Goal: Check status: Check status

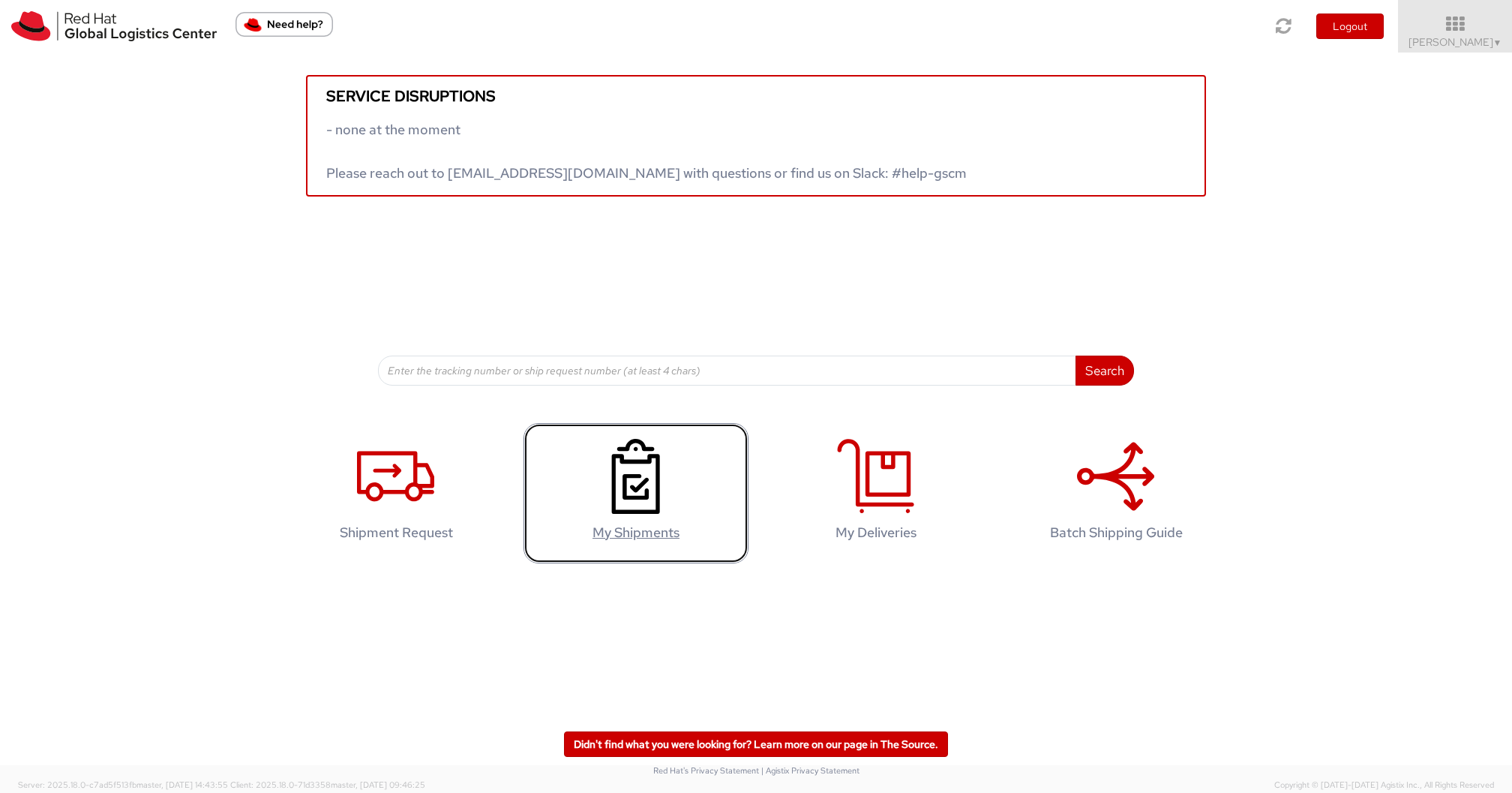
click at [634, 476] on use at bounding box center [636, 475] width 48 height 75
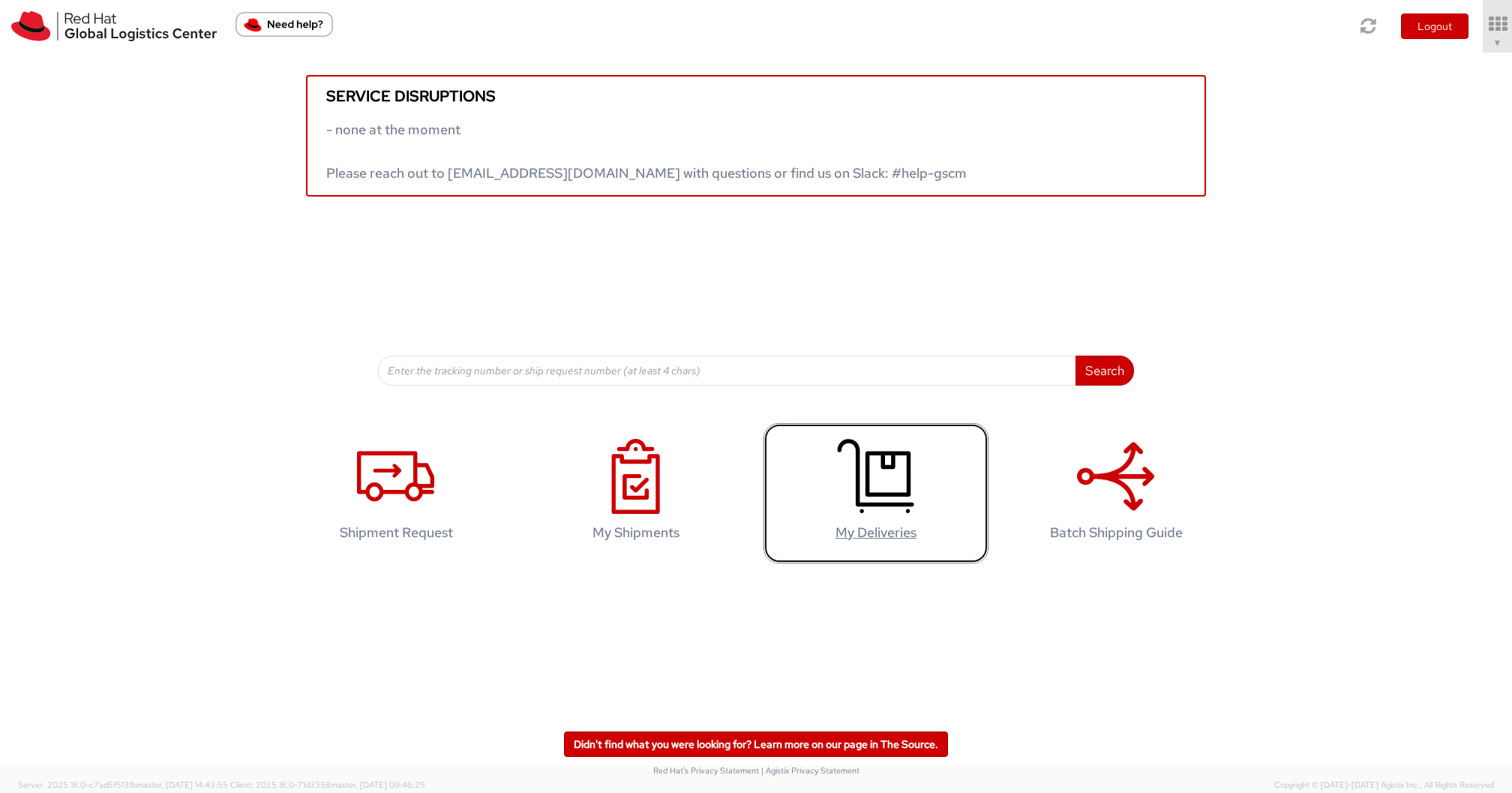
click at [878, 470] on icon at bounding box center [875, 475] width 77 height 75
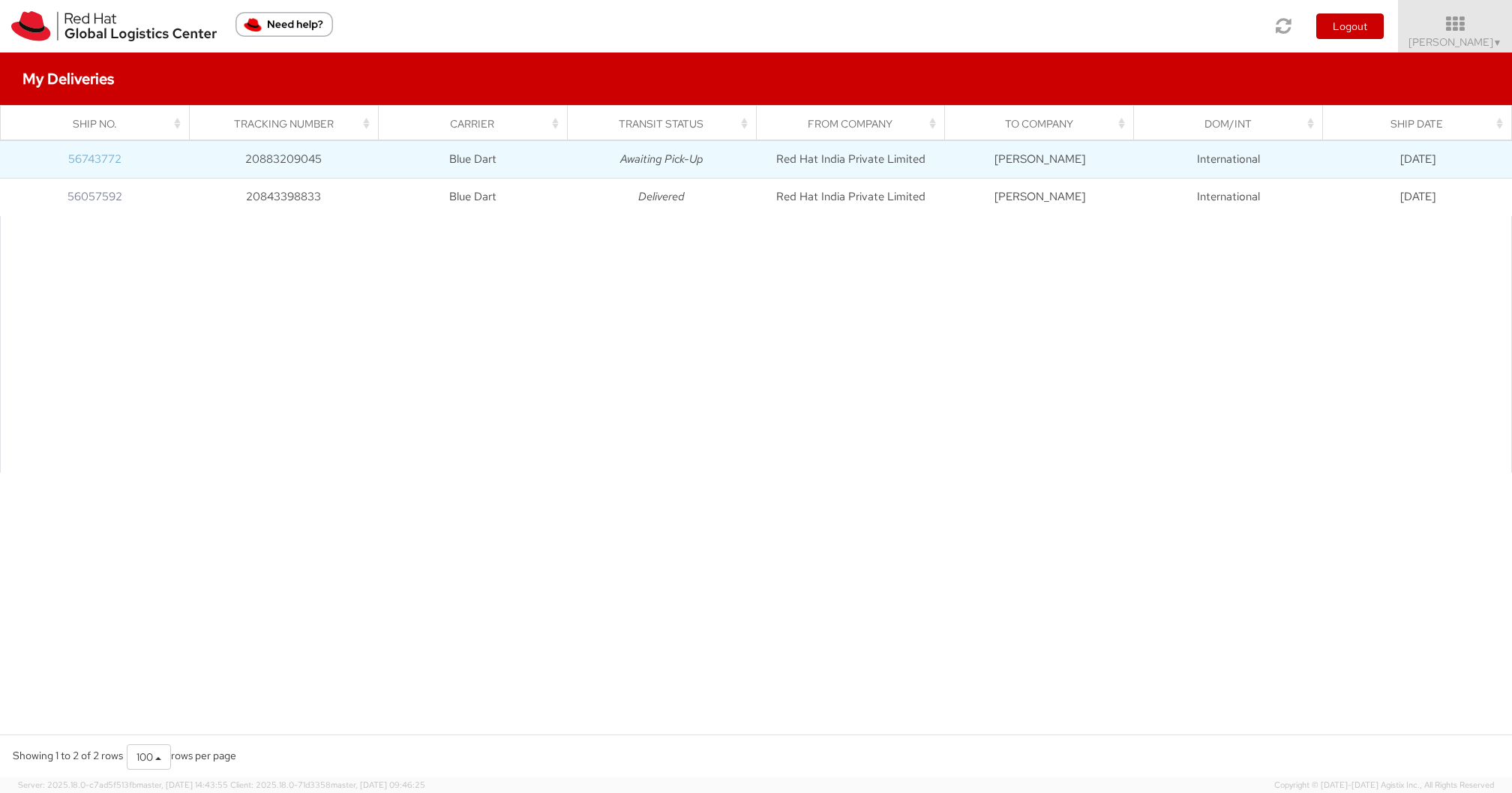
click at [108, 160] on link "56743772" at bounding box center [95, 159] width 53 height 15
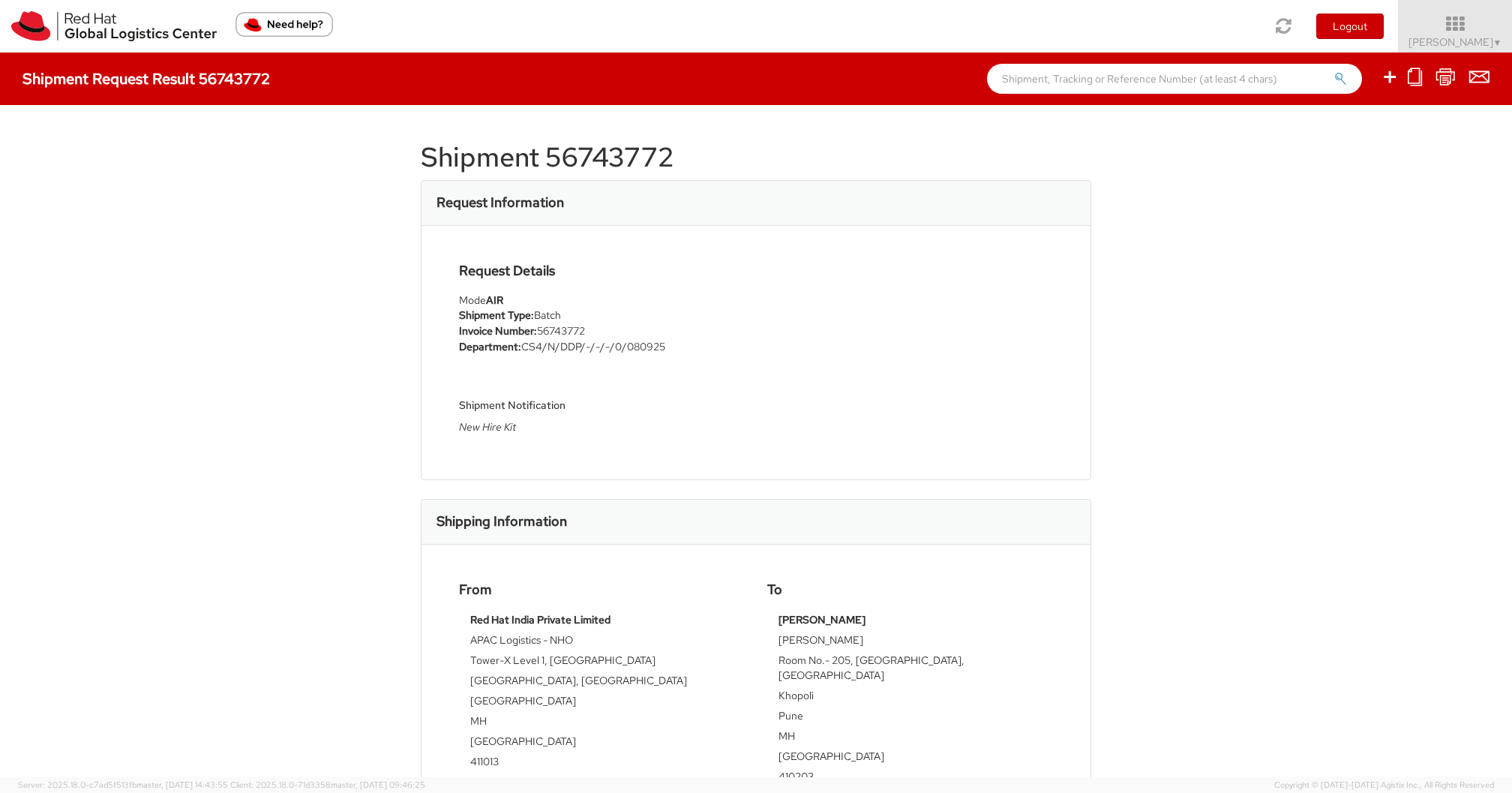
click at [277, 317] on div "Shipment 56743772 Request Information Request Details Mode AIR Shipment Type: B…" at bounding box center [756, 441] width 1512 height 672
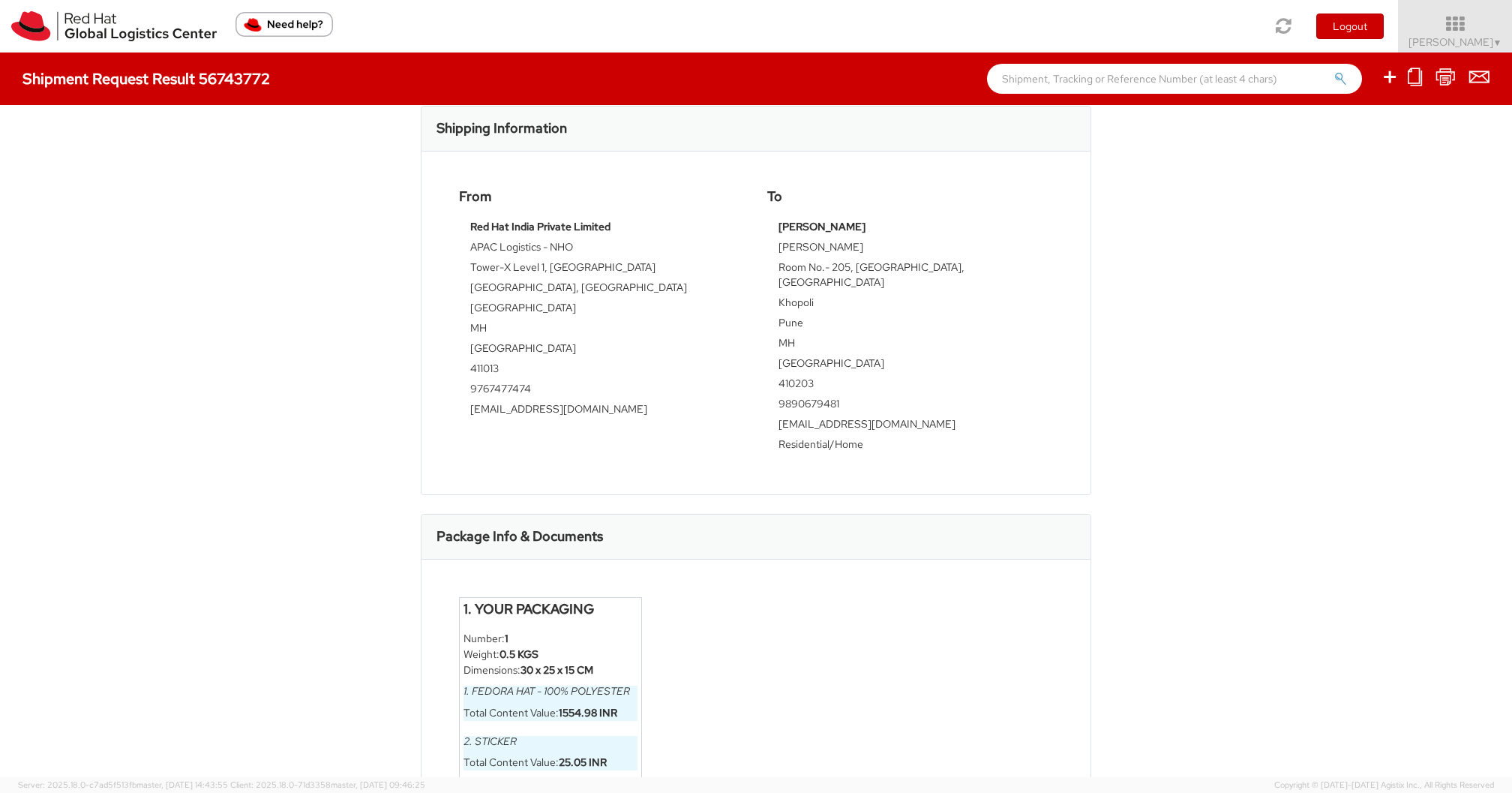
scroll to position [499, 0]
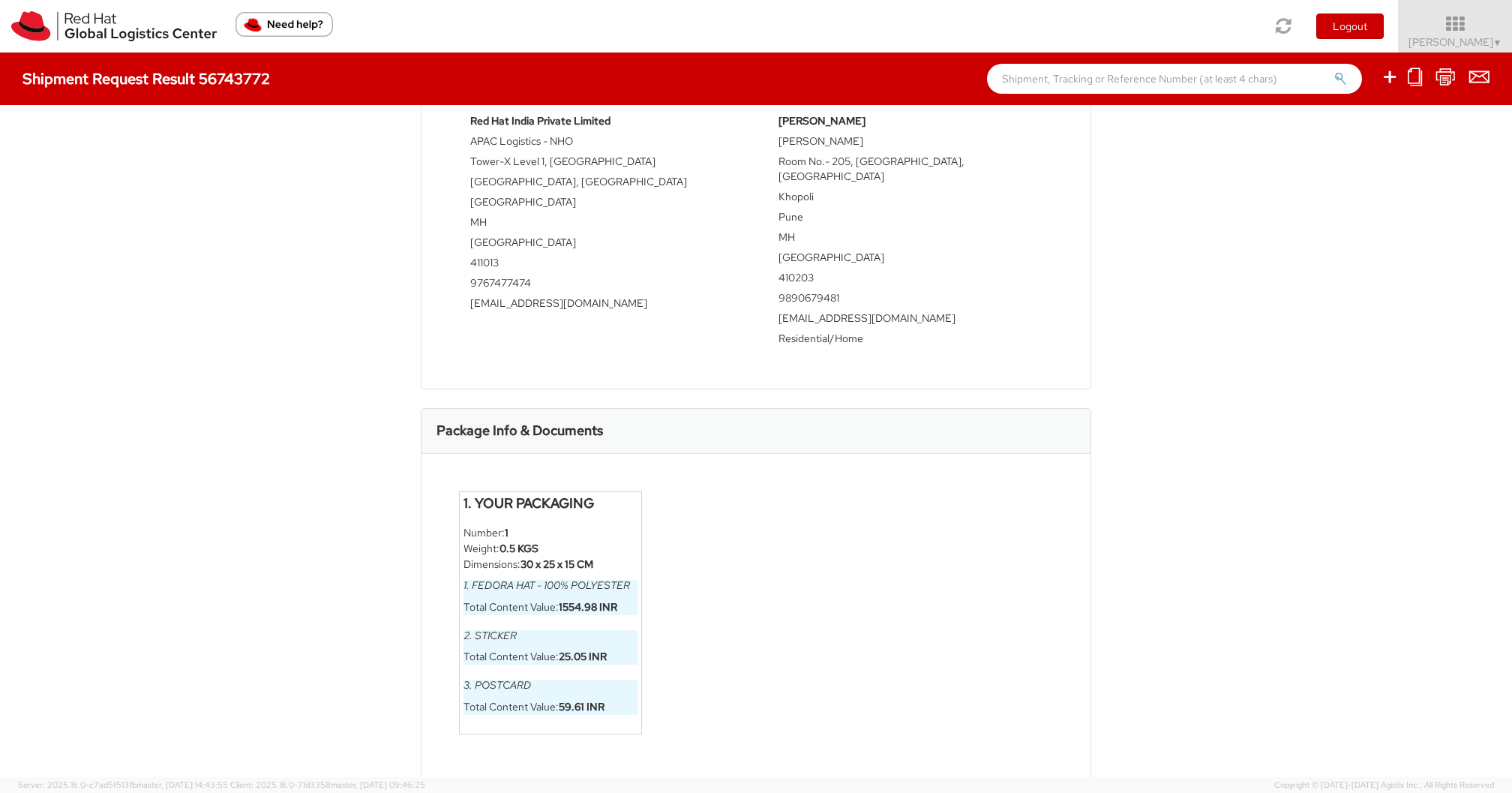
click at [277, 317] on div "Shipment 56743772 Request Information Request Details Mode AIR Shipment Type: B…" at bounding box center [756, 441] width 1512 height 672
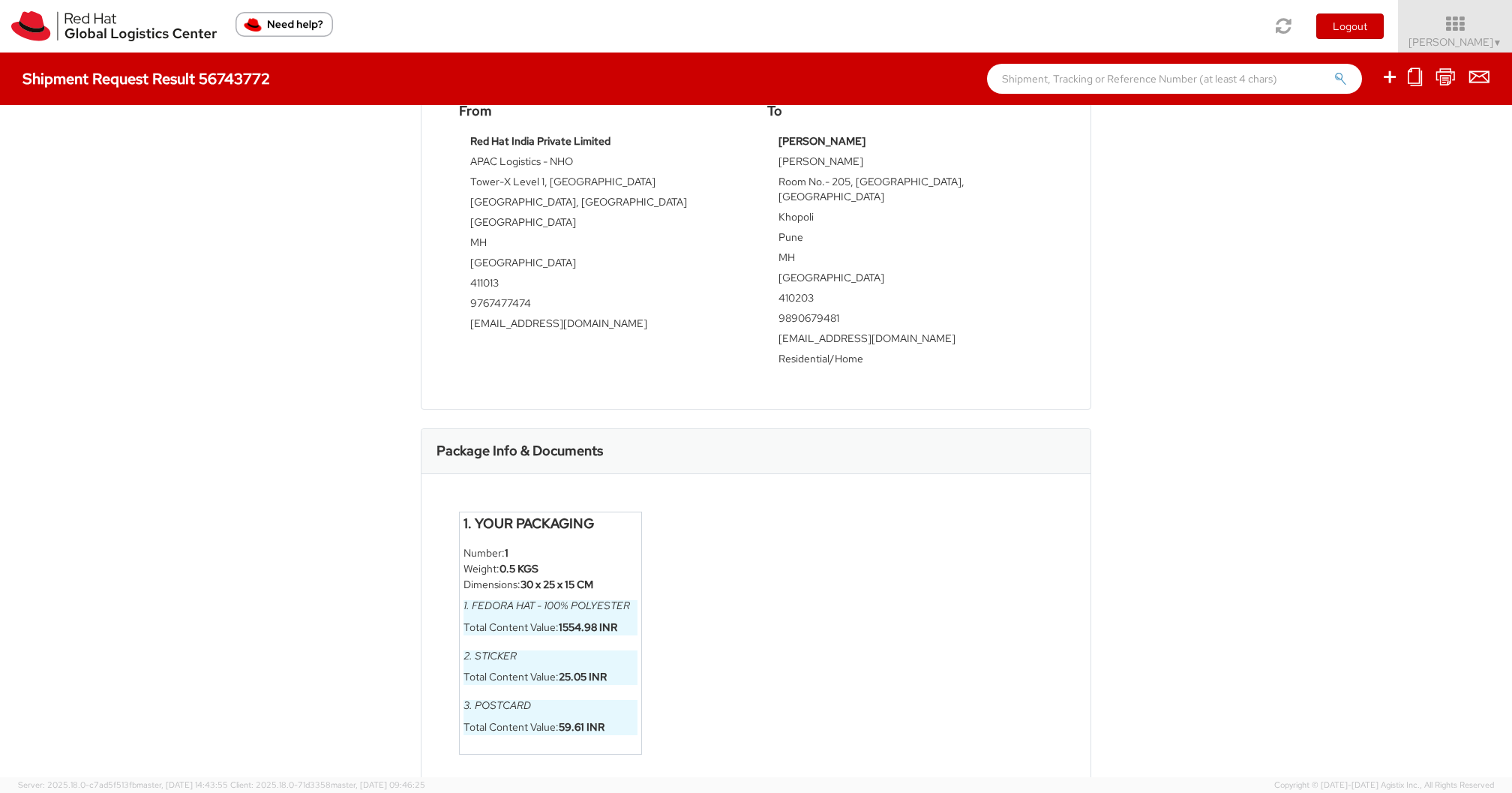
scroll to position [0, 0]
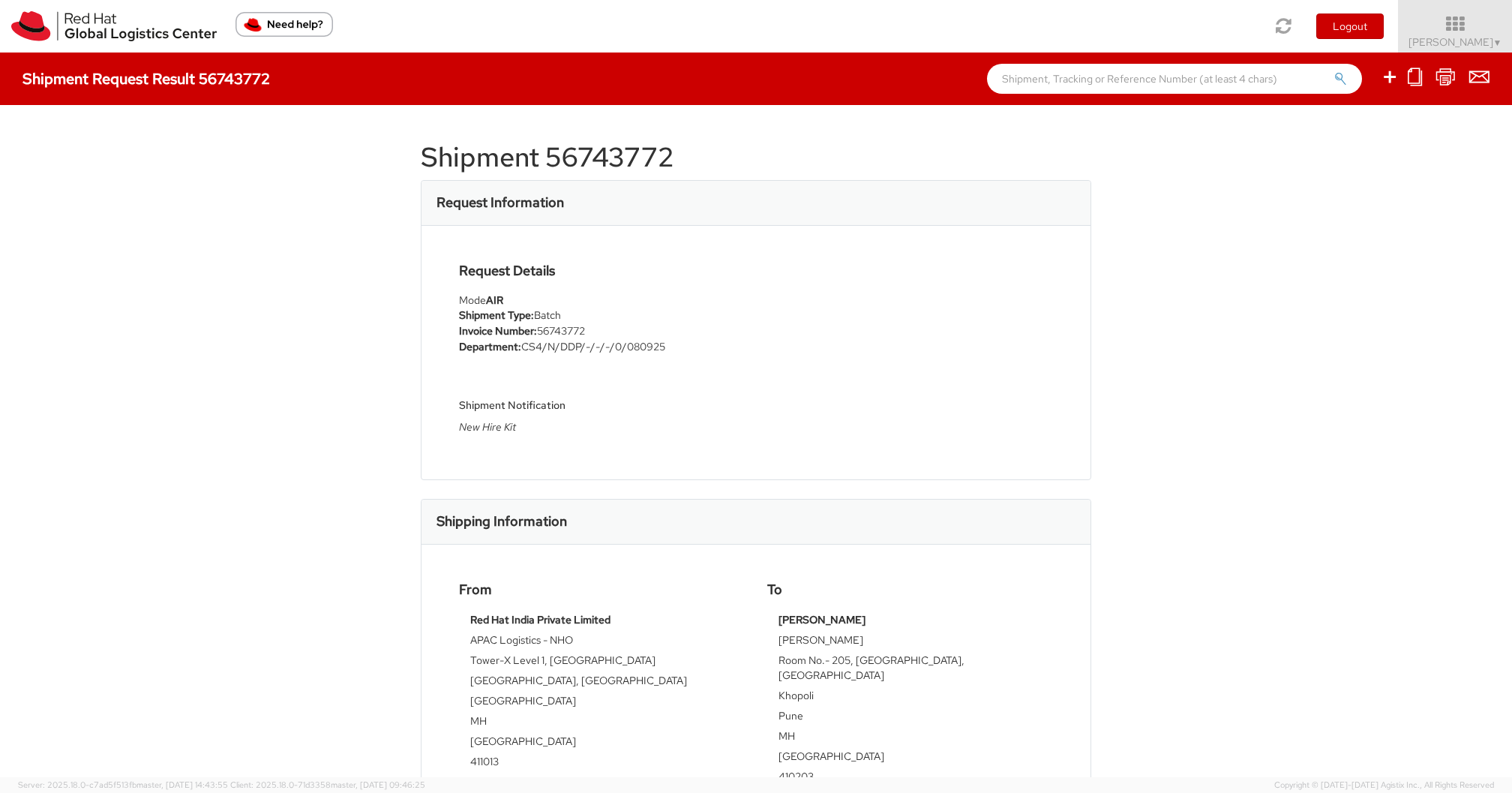
click at [591, 162] on h1 "Shipment 56743772" at bounding box center [755, 157] width 670 height 30
copy h1 "56743772"
click at [159, 497] on div "Shipment 56743772 Request Information Request Details Mode AIR Shipment Type: B…" at bounding box center [756, 441] width 1512 height 672
